Goal: Task Accomplishment & Management: Use online tool/utility

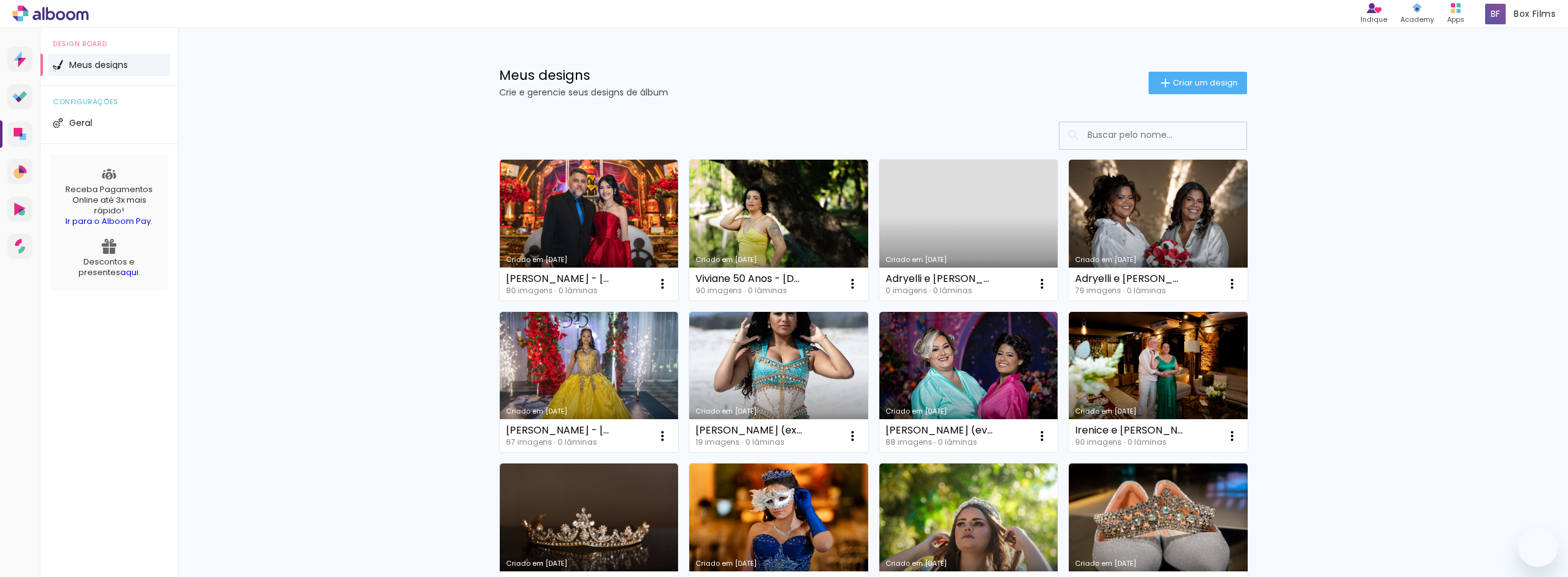
drag, startPoint x: 0, startPoint y: 0, endPoint x: 1179, endPoint y: 105, distance: 1183.7
click at [1186, 128] on input at bounding box center [1170, 134] width 178 height 25
type input "lari"
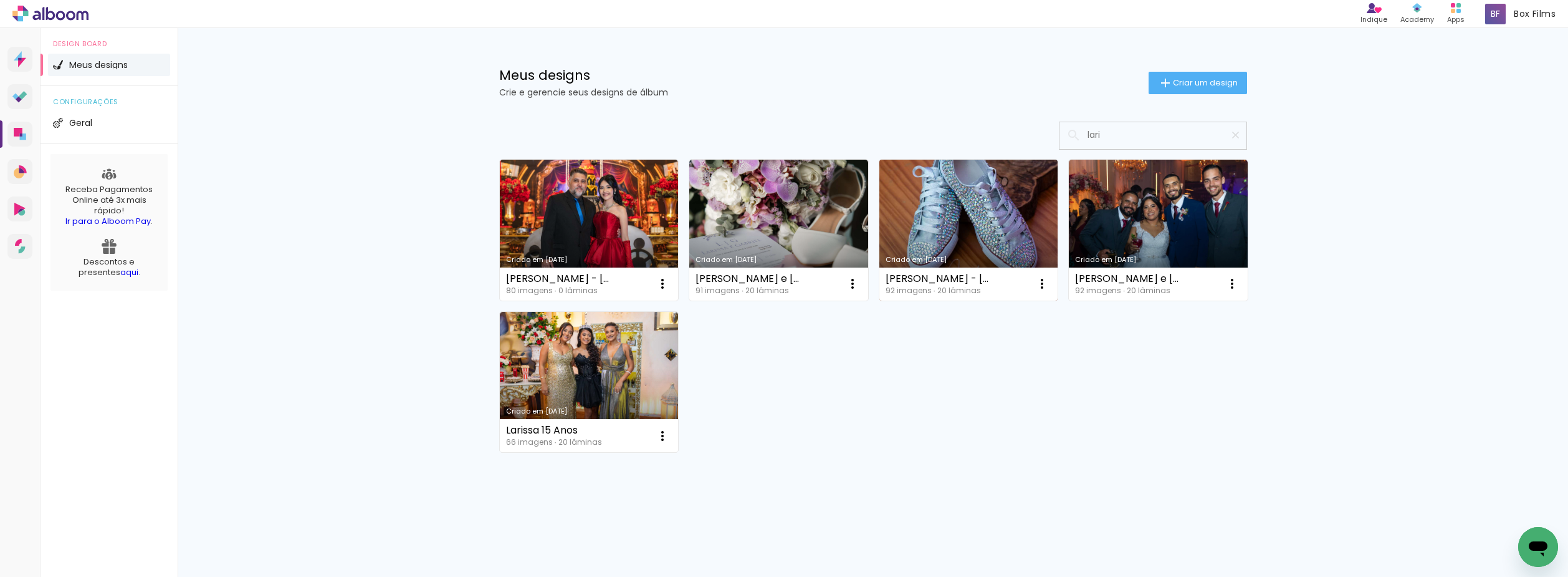
click at [938, 211] on link "Criado em 10/06/25" at bounding box center [969, 230] width 179 height 141
